Goal: Obtain resource: Download file/media

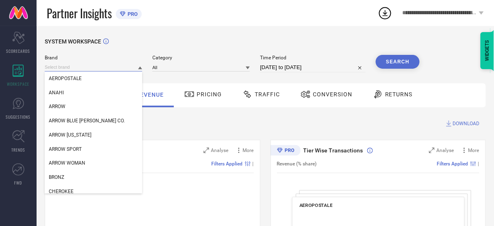
click at [78, 66] on input at bounding box center [94, 67] width 98 height 9
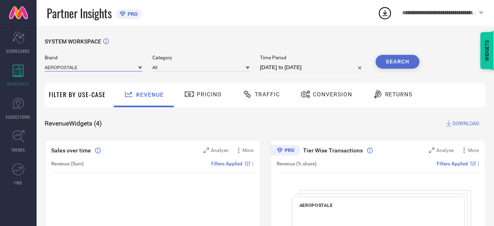
click at [78, 66] on input at bounding box center [94, 67] width 98 height 9
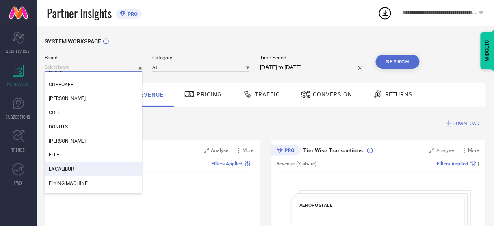
scroll to position [107, 0]
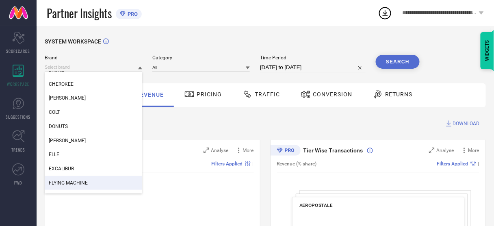
click at [70, 181] on span "FLYING MACHINE" at bounding box center [68, 183] width 39 height 6
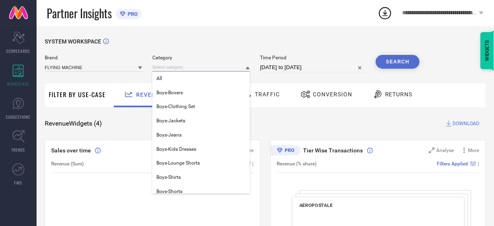
click at [198, 72] on input at bounding box center [201, 67] width 98 height 9
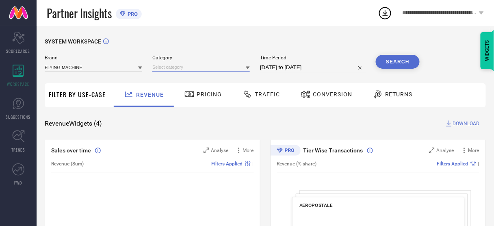
click at [198, 72] on input at bounding box center [201, 67] width 98 height 9
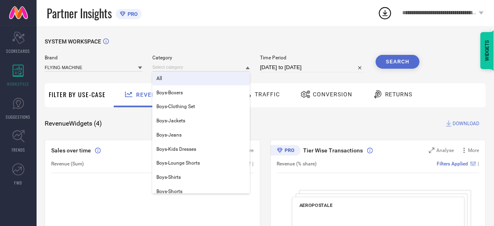
click at [182, 81] on div "All" at bounding box center [201, 79] width 98 height 14
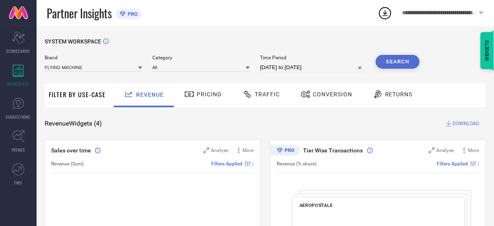
select select "6"
select select "2025"
select select "7"
select select "2025"
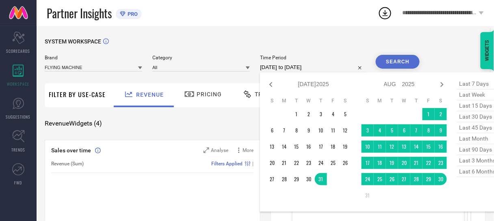
click at [288, 67] on input "[DATE] to [DATE]" at bounding box center [313, 68] width 106 height 10
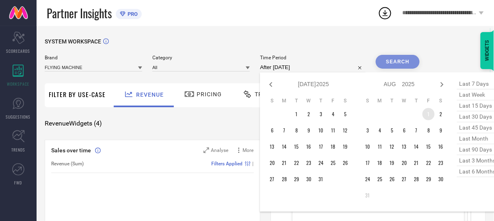
click at [425, 114] on td "1" at bounding box center [429, 114] width 12 height 12
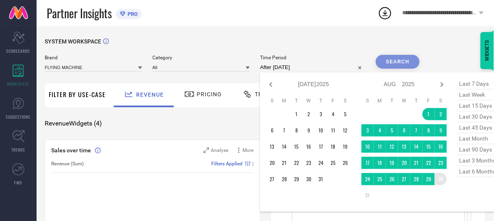
type input "[DATE] to [DATE]"
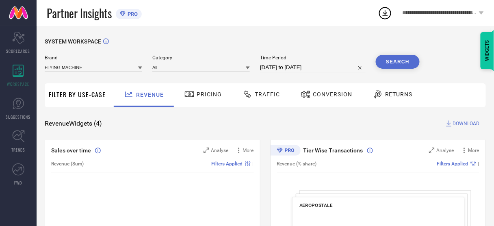
click at [393, 65] on button "Search" at bounding box center [398, 62] width 44 height 14
click at [327, 96] on span "Conversion" at bounding box center [332, 94] width 39 height 7
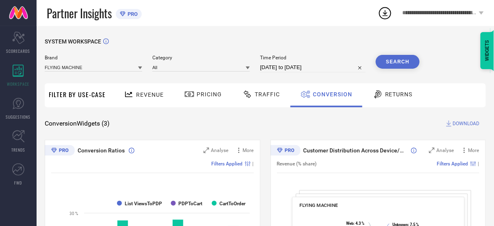
click at [397, 63] on button "Search" at bounding box center [398, 62] width 44 height 14
click at [460, 125] on span "DOWNLOAD" at bounding box center [466, 123] width 27 height 8
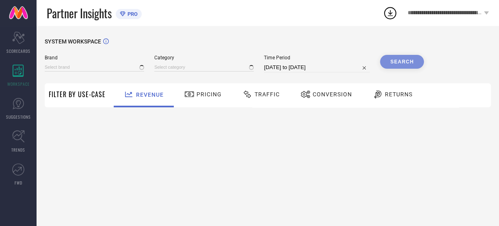
type input "AEROPOSTALE"
type input "All"
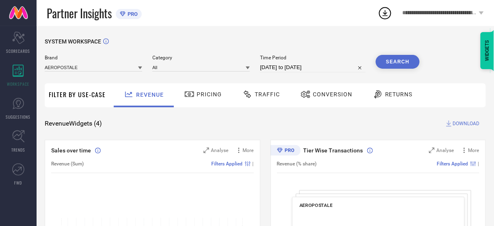
select select "6"
select select "2025"
select select "7"
select select "2025"
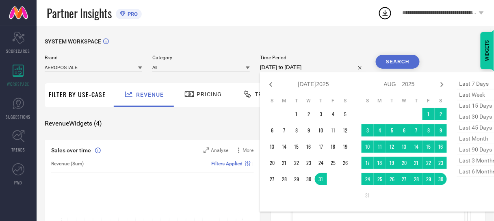
click at [319, 67] on input "[DATE] to [DATE]" at bounding box center [313, 68] width 106 height 10
click at [430, 116] on td "1" at bounding box center [429, 114] width 12 height 12
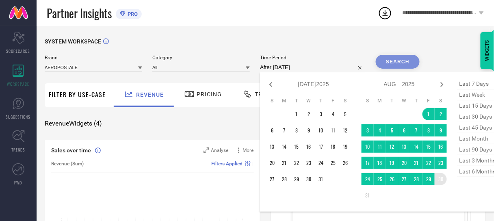
type input "[DATE] to [DATE]"
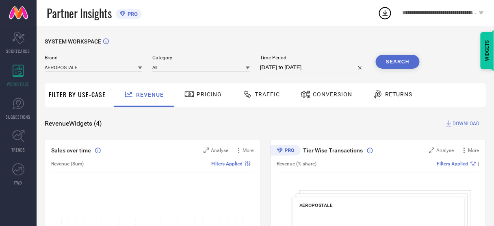
click at [398, 59] on button "Search" at bounding box center [398, 62] width 44 height 14
click at [120, 66] on input at bounding box center [94, 67] width 98 height 9
click at [117, 66] on input at bounding box center [94, 67] width 98 height 9
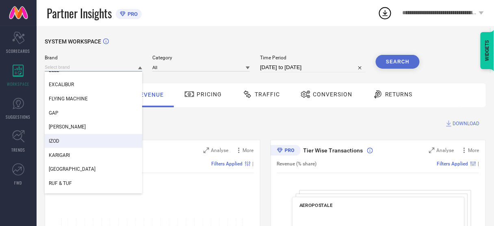
scroll to position [192, 0]
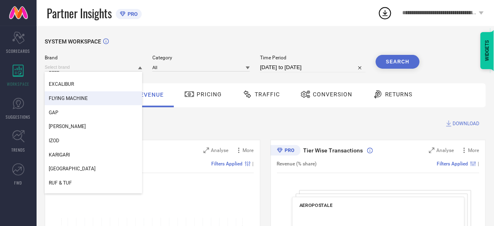
click at [88, 104] on div "FLYING MACHINE" at bounding box center [94, 98] width 98 height 14
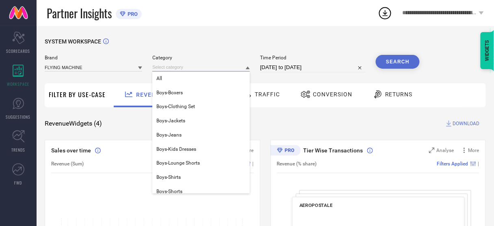
click at [234, 68] on input at bounding box center [201, 67] width 98 height 9
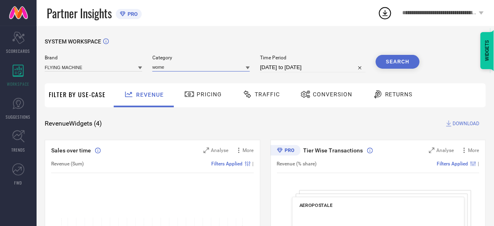
type input "women"
click at [221, 68] on input "women" at bounding box center [201, 67] width 98 height 9
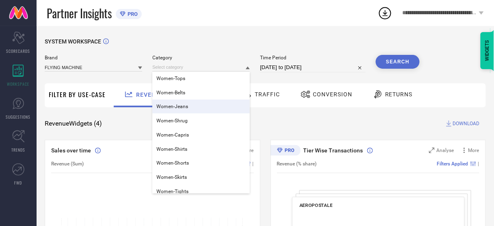
click at [192, 112] on div "Women-Jeans" at bounding box center [201, 107] width 98 height 14
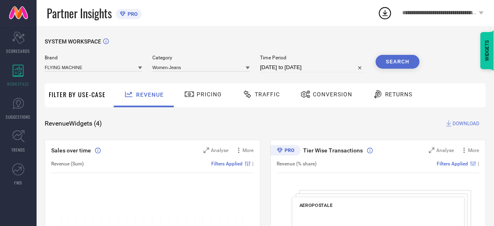
click at [393, 60] on button "Search" at bounding box center [398, 62] width 44 height 14
click at [323, 97] on span "Conversion" at bounding box center [332, 94] width 39 height 7
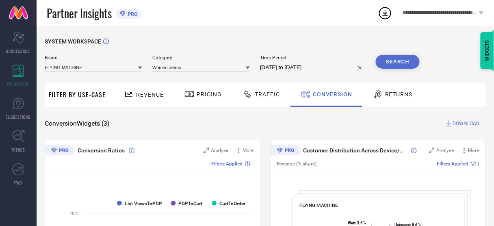
click at [408, 65] on button "Search" at bounding box center [398, 62] width 44 height 14
click at [458, 124] on span "DOWNLOAD" at bounding box center [466, 123] width 27 height 8
click at [271, 15] on div "Partner Insights PRO" at bounding box center [212, 13] width 331 height 26
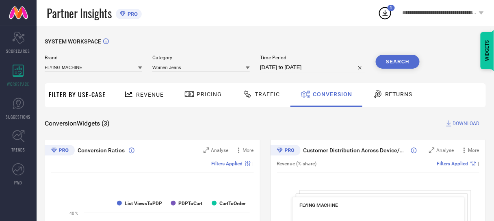
select select "7"
select select "2025"
select select "8"
select select "2025"
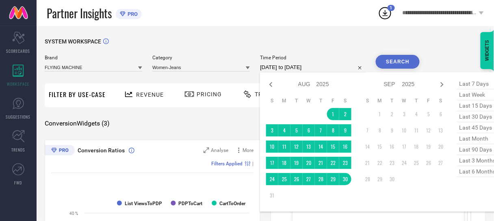
click at [314, 69] on input "[DATE] to [DATE]" at bounding box center [313, 68] width 106 height 10
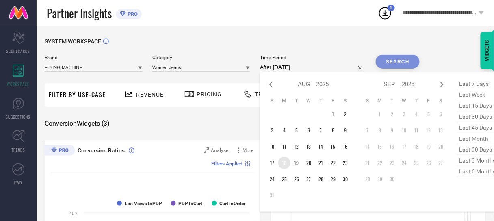
click at [281, 161] on td "18" at bounding box center [284, 163] width 12 height 12
type input "[DATE] to [DATE]"
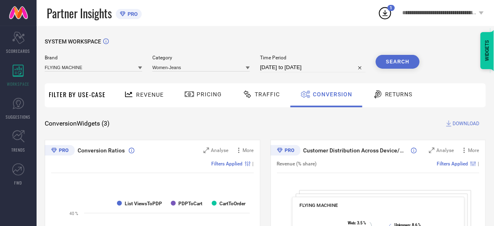
click at [386, 64] on button "Search" at bounding box center [398, 62] width 44 height 14
click at [458, 122] on span "DOWNLOAD" at bounding box center [466, 123] width 27 height 8
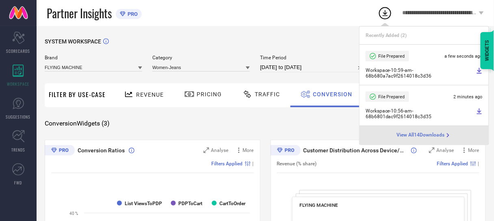
select select "7"
select select "2025"
select select "8"
select select "2025"
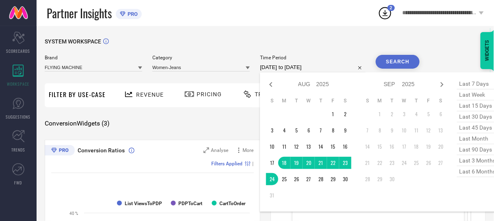
click at [315, 63] on input "[DATE] to [DATE]" at bounding box center [313, 68] width 106 height 10
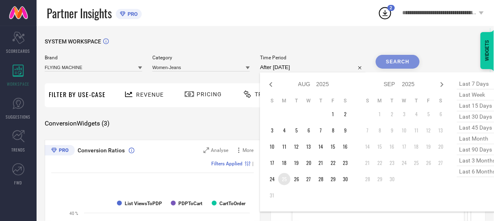
click at [284, 176] on td "25" at bounding box center [284, 179] width 12 height 12
type input "[DATE] to [DATE]"
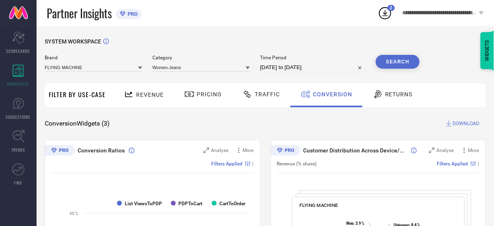
click at [399, 61] on button "Search" at bounding box center [398, 62] width 44 height 14
click at [462, 124] on span "DOWNLOAD" at bounding box center [466, 123] width 27 height 8
